Goal: Information Seeking & Learning: Learn about a topic

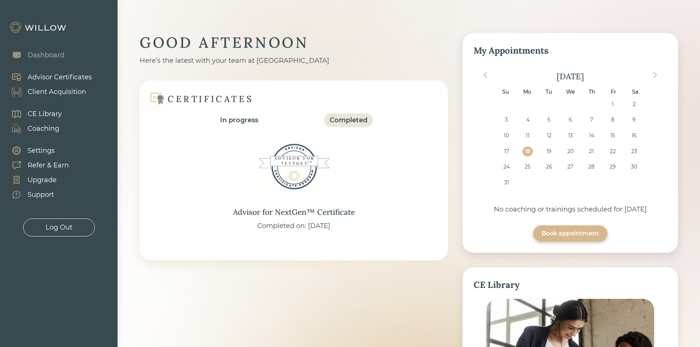
click at [73, 93] on div "Client Acquisition" at bounding box center [57, 92] width 58 height 10
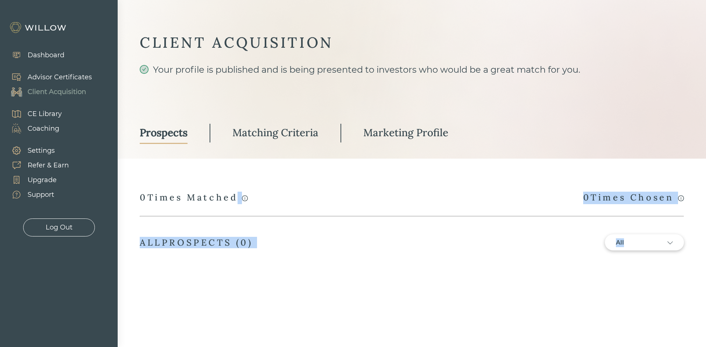
drag, startPoint x: 137, startPoint y: 196, endPoint x: 237, endPoint y: 191, distance: 100.4
click at [237, 191] on div "CLIENT ACQUISITION Your profile is published and is being presented to investor…" at bounding box center [412, 151] width 544 height 236
click at [358, 201] on div "A match occurs whenever your profile is viewed by a prospect who has completed …" at bounding box center [412, 198] width 544 height 12
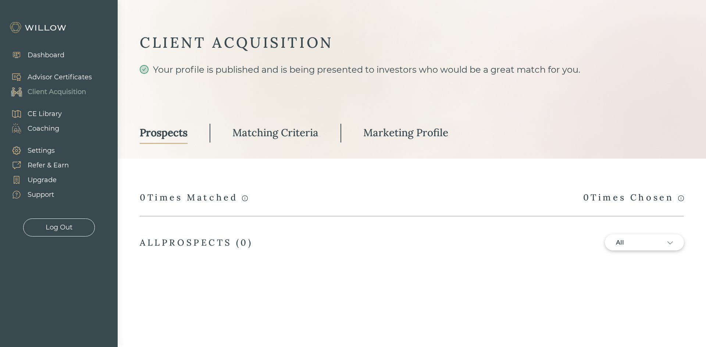
drag, startPoint x: 577, startPoint y: 200, endPoint x: 672, endPoint y: 185, distance: 95.7
click at [672, 185] on div "CLIENT ACQUISITION Your profile is published and is being presented to investor…" at bounding box center [412, 151] width 544 height 236
click at [512, 182] on div "CLIENT ACQUISITION Your profile is published and is being presented to investor…" at bounding box center [412, 151] width 544 height 236
